Goal: Task Accomplishment & Management: Manage account settings

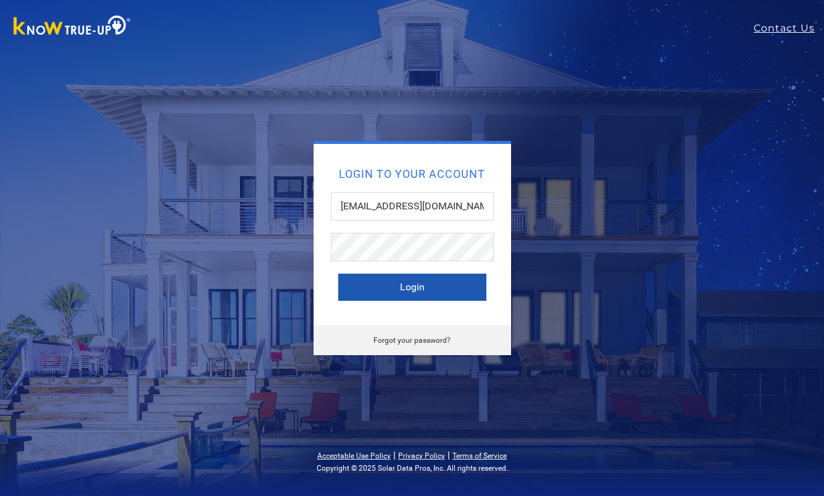
click at [417, 284] on button "Login" at bounding box center [412, 287] width 148 height 27
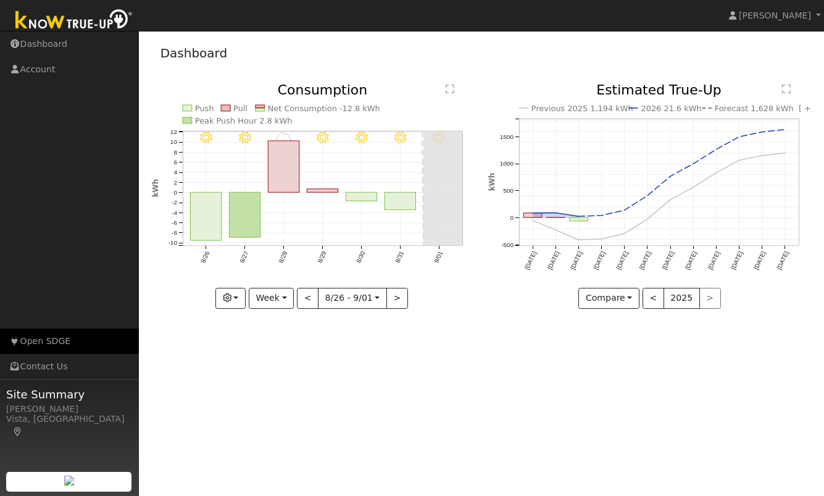
click at [52, 338] on link "Open SDGE" at bounding box center [69, 341] width 139 height 25
click at [27, 344] on link "Open SDGE" at bounding box center [69, 341] width 139 height 25
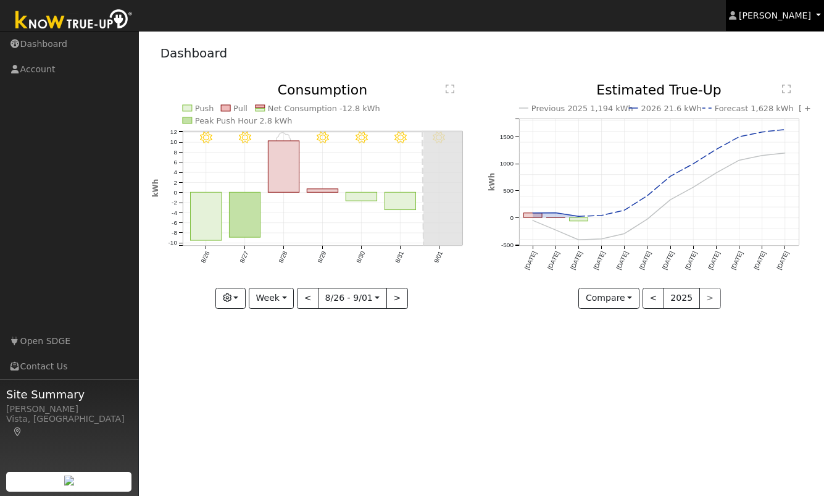
click at [776, 13] on span "[PERSON_NAME]" at bounding box center [775, 15] width 72 height 10
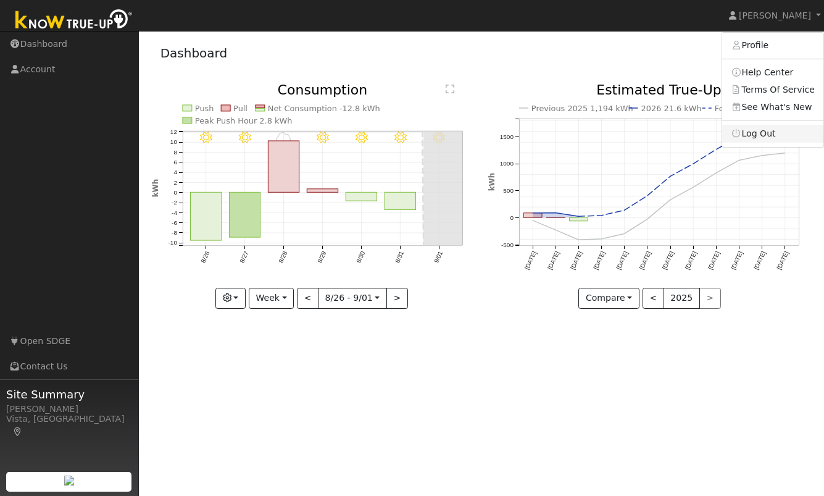
click at [774, 131] on link "Log Out" at bounding box center [773, 133] width 101 height 17
